Goal: Task Accomplishment & Management: Use online tool/utility

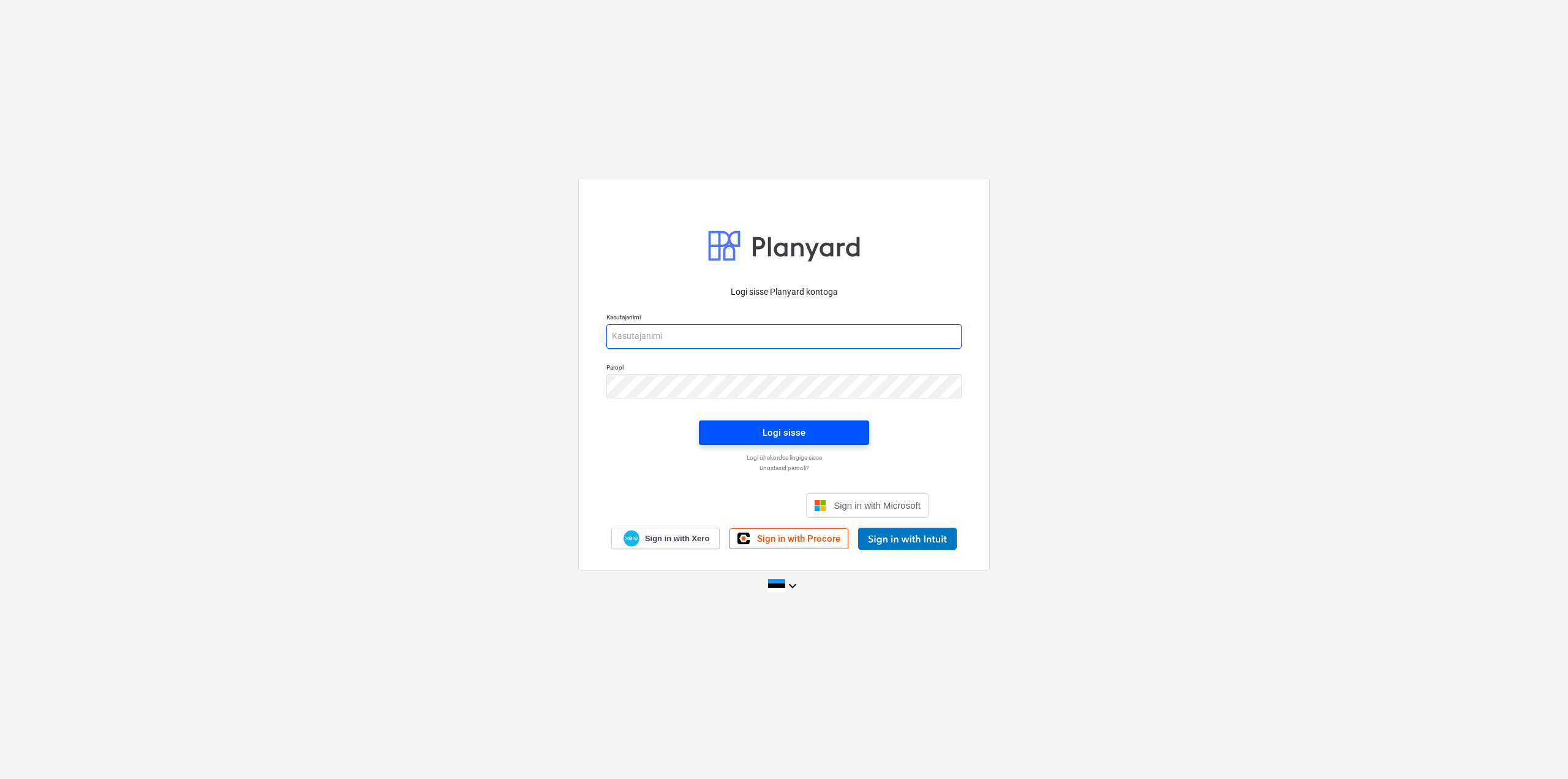
type input "[EMAIL_ADDRESS][DOMAIN_NAME]"
click at [817, 434] on span "Logi sisse" at bounding box center [784, 433] width 141 height 16
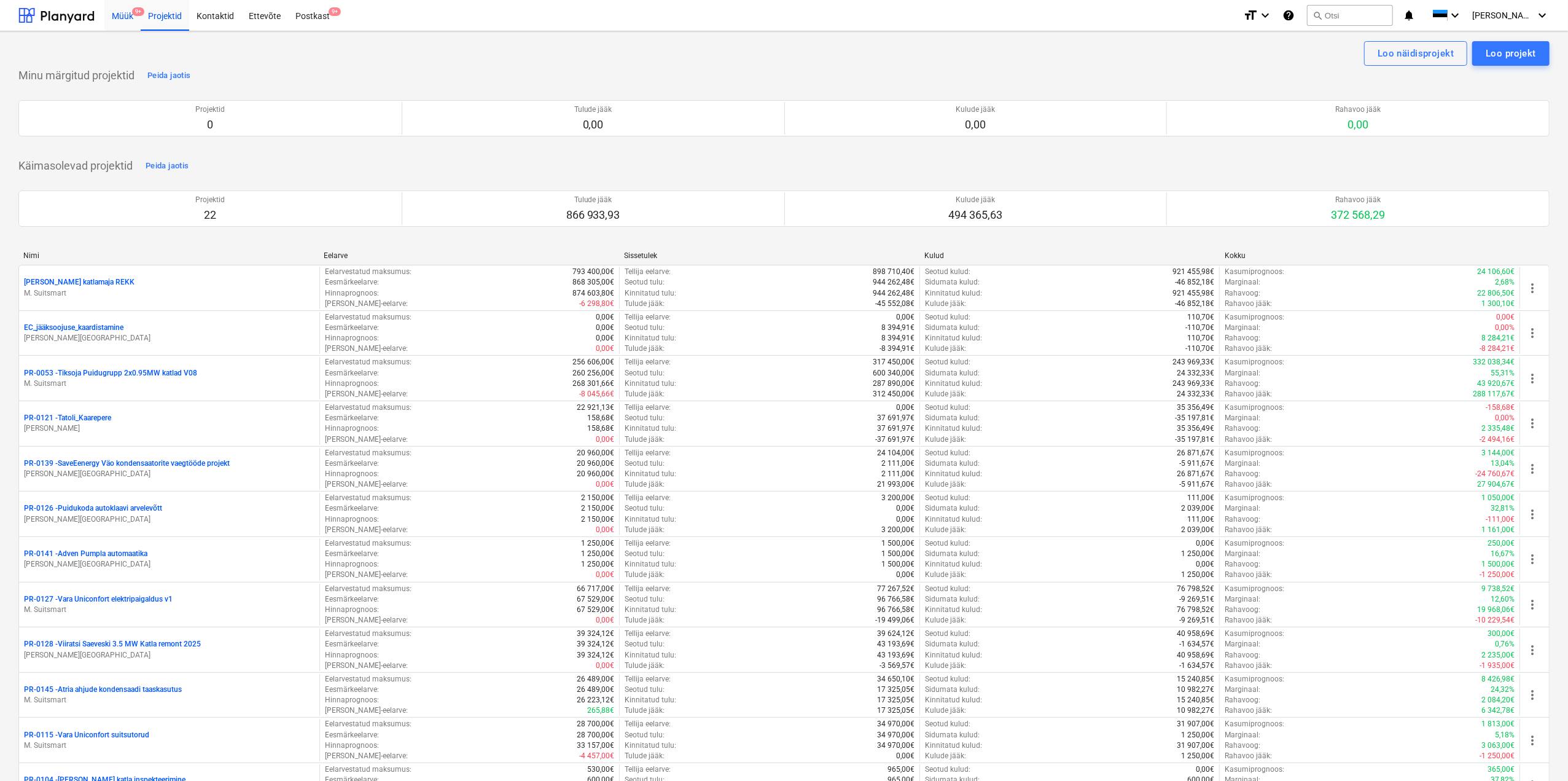
click at [122, 19] on div "Müük 9+" at bounding box center [122, 15] width 36 height 31
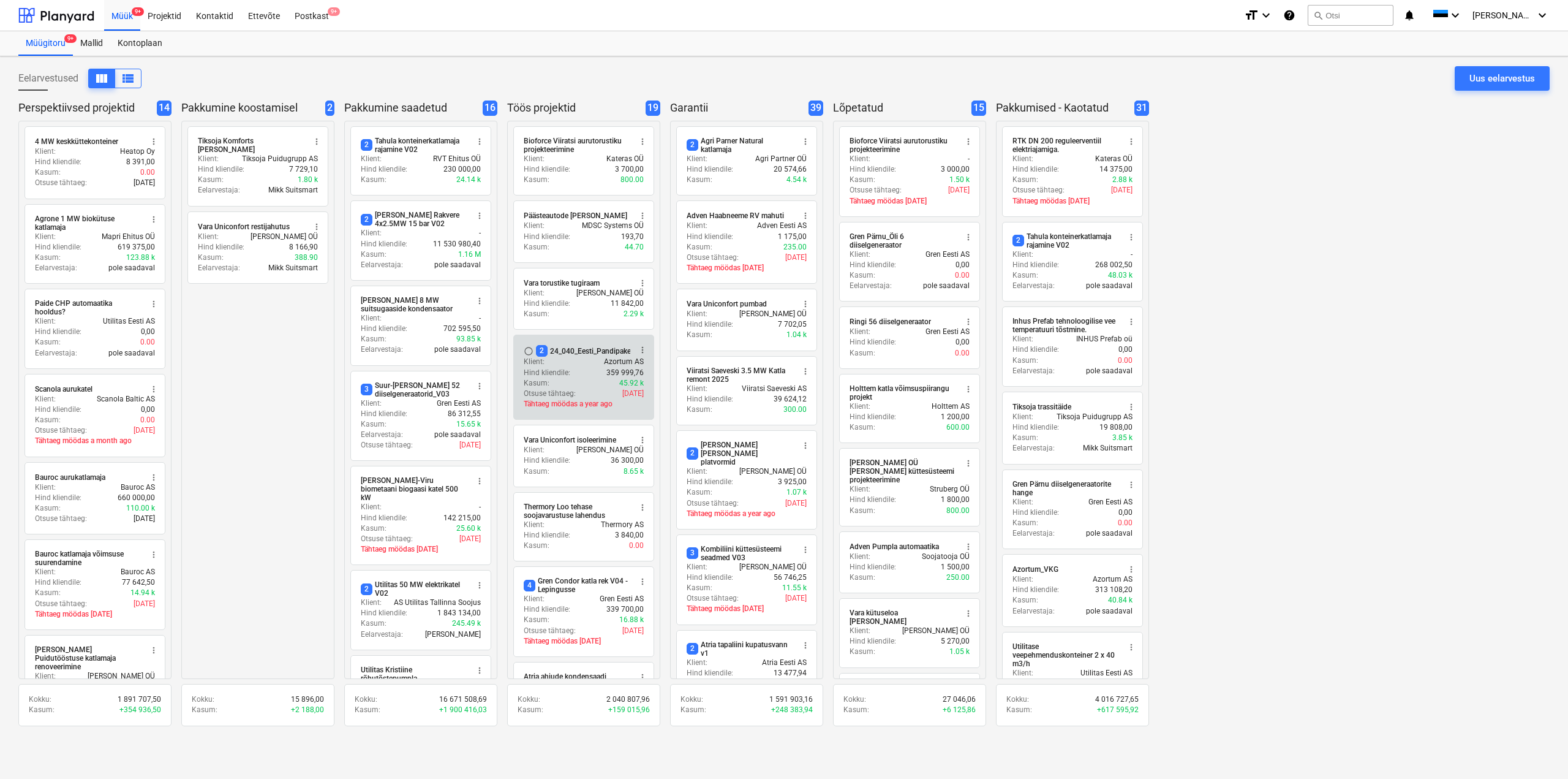
click at [570, 352] on div "2 24_040_Eesti_Pandipakend_elekter_automaatika_V02" at bounding box center [629, 351] width 187 height 12
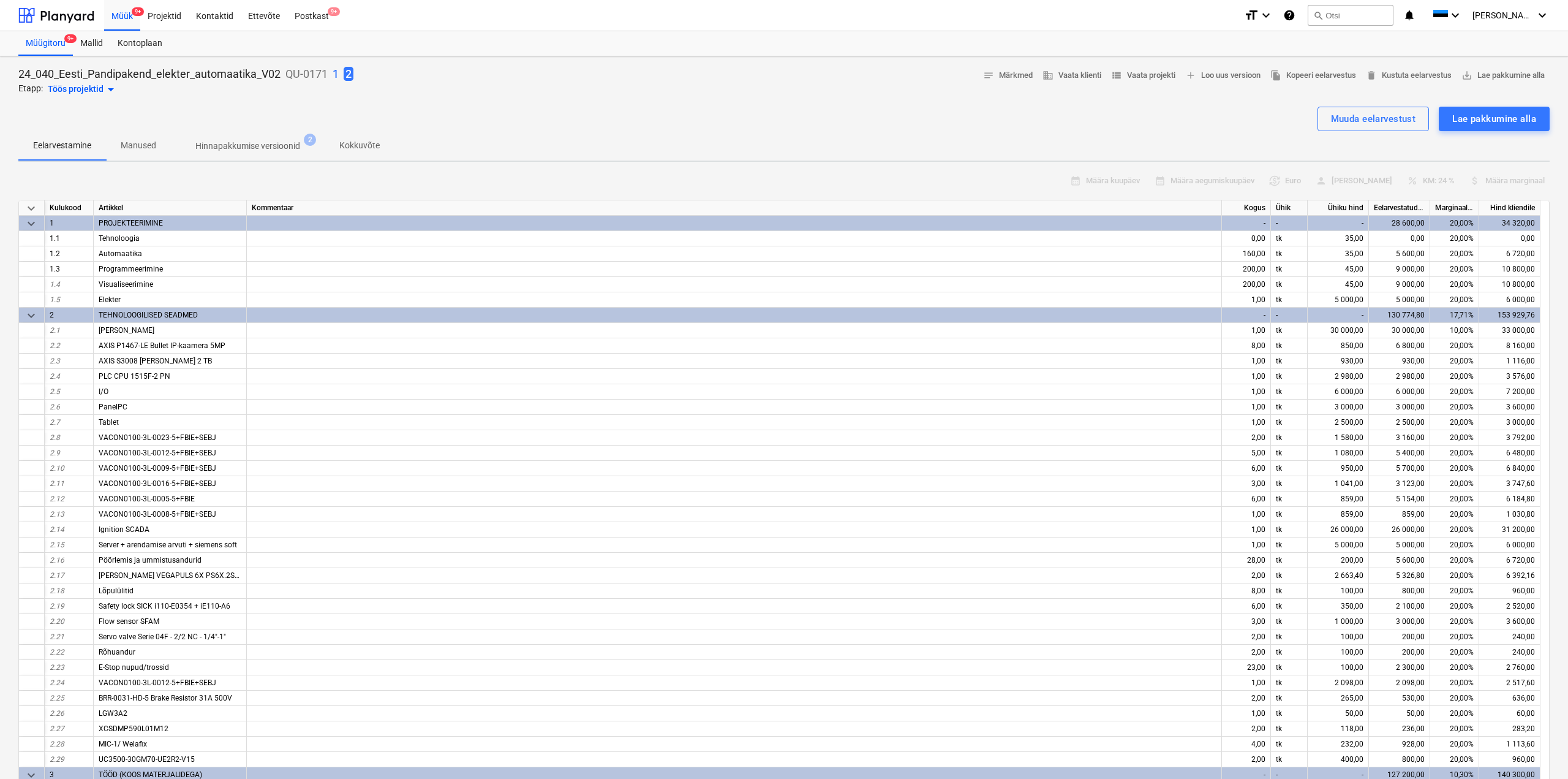
type textarea "x"
click at [30, 544] on div at bounding box center [32, 544] width 26 height 16
